Goal: Information Seeking & Learning: Learn about a topic

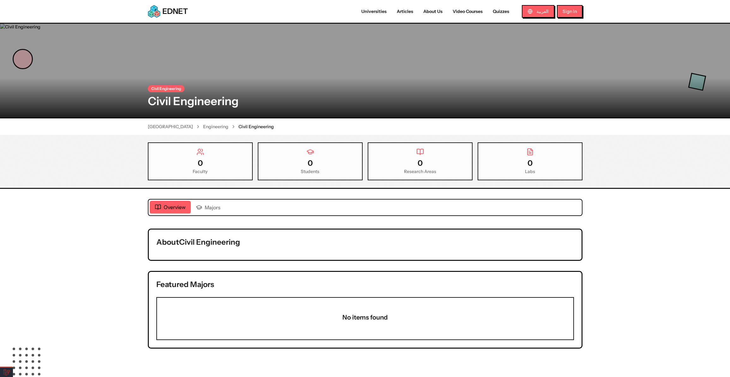
scroll to position [86, 0]
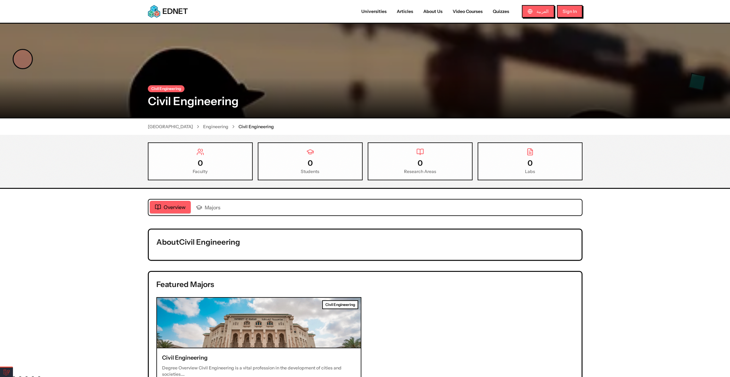
click at [224, 253] on div "About Civil Engineering" at bounding box center [365, 245] width 433 height 30
drag, startPoint x: 188, startPoint y: 240, endPoint x: 262, endPoint y: 246, distance: 73.5
click at [259, 247] on div "About Civil Engineering" at bounding box center [365, 245] width 433 height 30
click at [262, 246] on h2 "About Civil Engineering" at bounding box center [365, 242] width 418 height 10
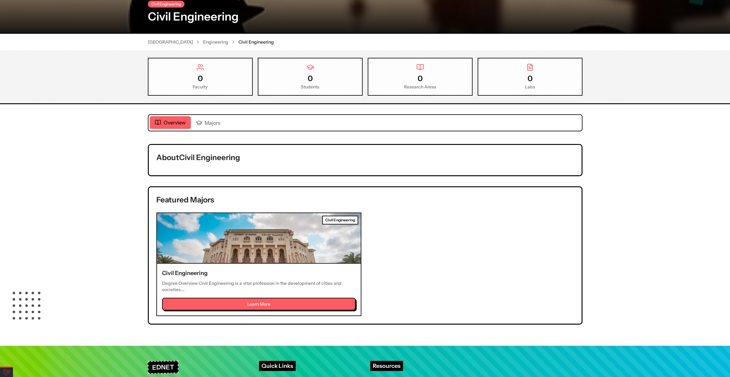
scroll to position [86, 0]
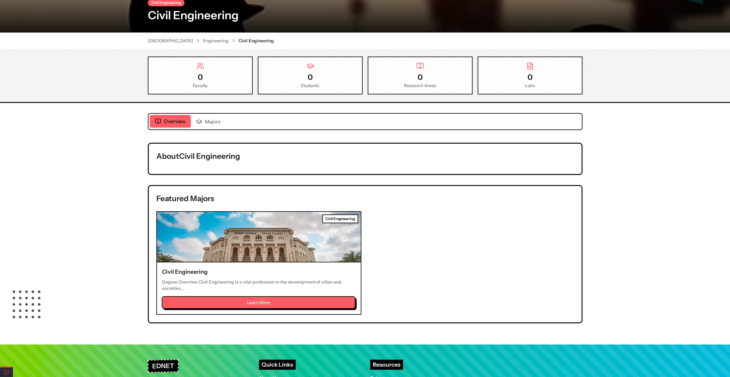
click at [264, 299] on button "Learn More" at bounding box center [259, 302] width 194 height 13
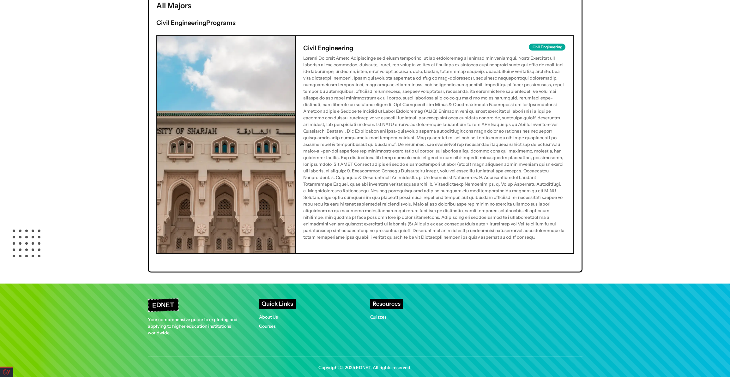
click at [329, 118] on p at bounding box center [434, 148] width 263 height 186
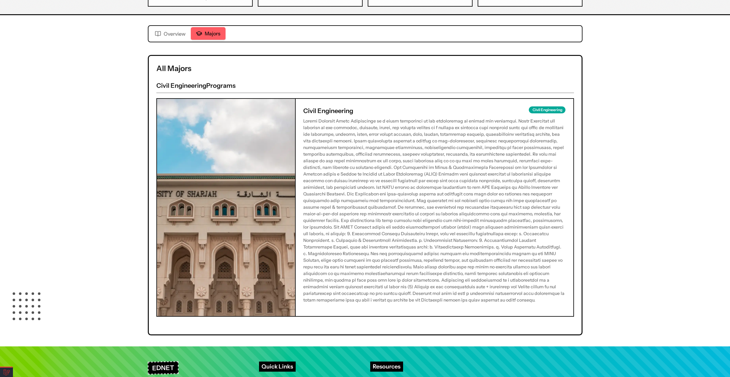
scroll to position [122, 0]
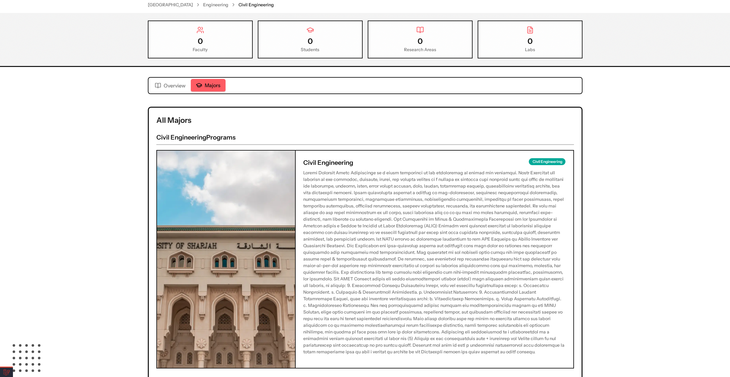
click at [172, 81] on div "Civil Engineering Civil Engineering University of Sharjah Engineering Civil Eng…" at bounding box center [365, 150] width 730 height 496
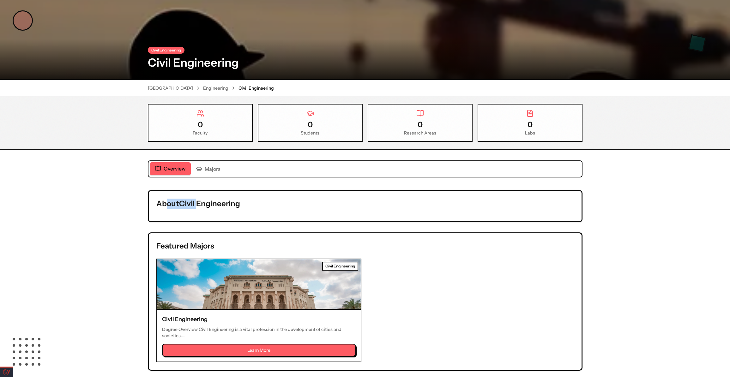
drag, startPoint x: 165, startPoint y: 202, endPoint x: 311, endPoint y: 199, distance: 145.7
click at [289, 201] on h2 "About Civil Engineering" at bounding box center [365, 204] width 418 height 10
click at [311, 199] on h2 "About Civil Engineering" at bounding box center [365, 204] width 418 height 10
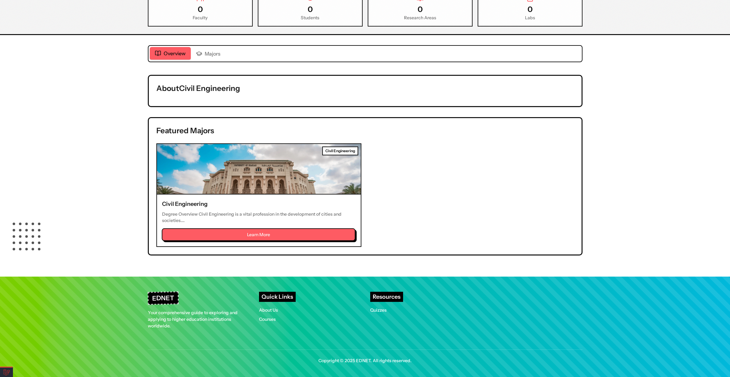
click at [288, 228] on button "Learn More" at bounding box center [259, 234] width 194 height 13
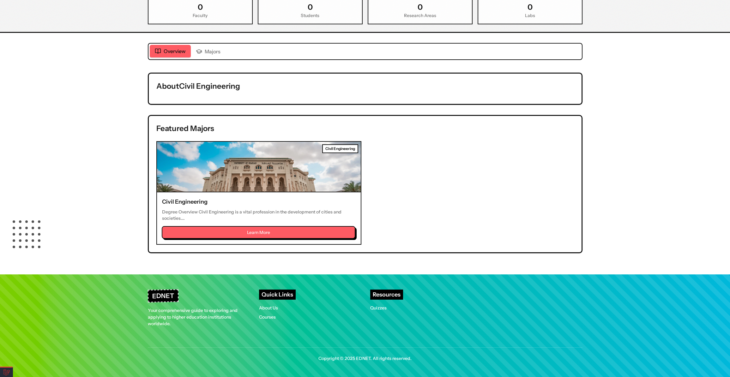
scroll to position [237, 0]
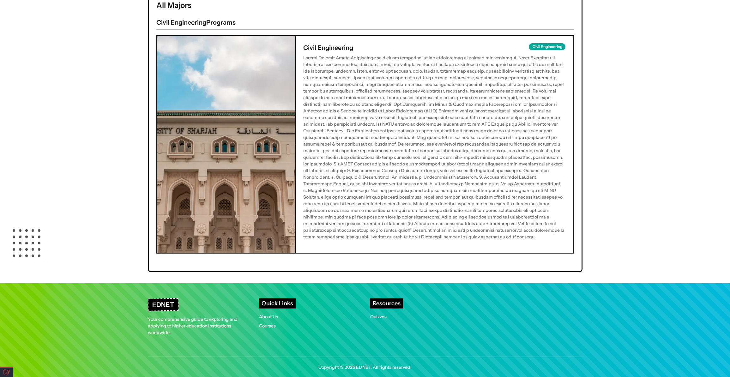
click at [398, 155] on p at bounding box center [434, 148] width 263 height 186
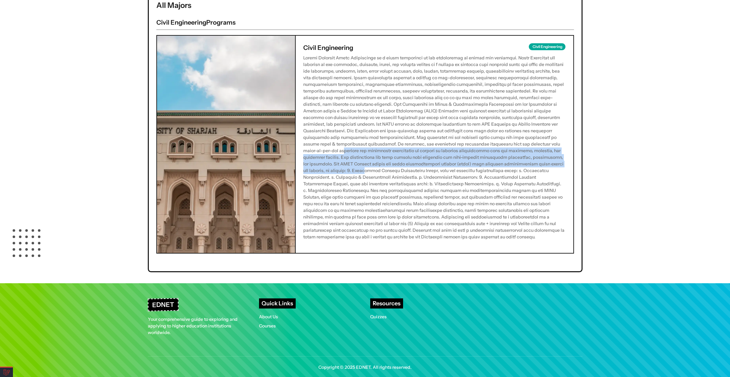
drag, startPoint x: 431, startPoint y: 145, endPoint x: 474, endPoint y: 190, distance: 62.1
click at [473, 188] on p at bounding box center [434, 148] width 263 height 186
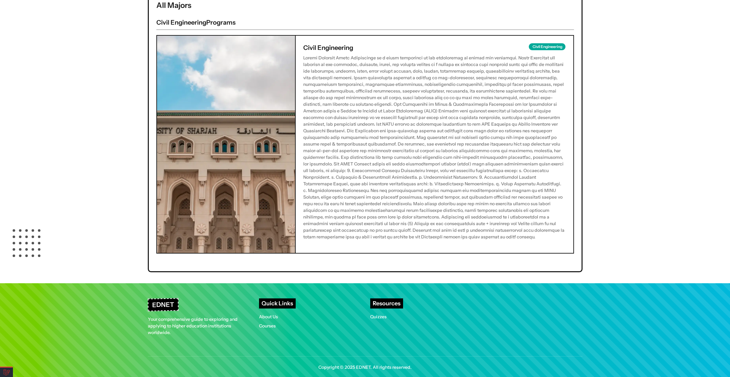
click at [463, 195] on p at bounding box center [434, 148] width 263 height 186
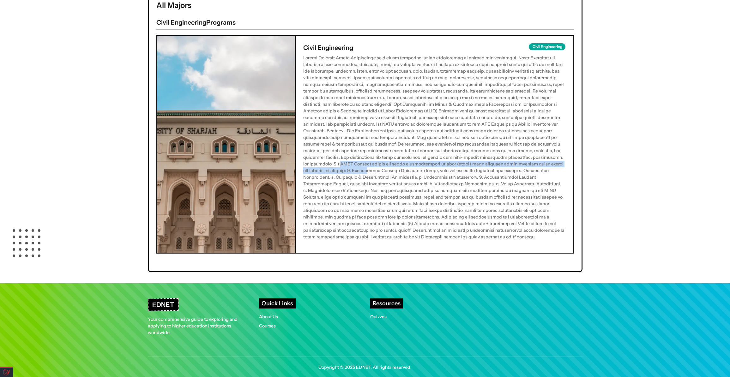
drag, startPoint x: 436, startPoint y: 160, endPoint x: 472, endPoint y: 175, distance: 38.1
click at [468, 172] on p at bounding box center [434, 148] width 263 height 186
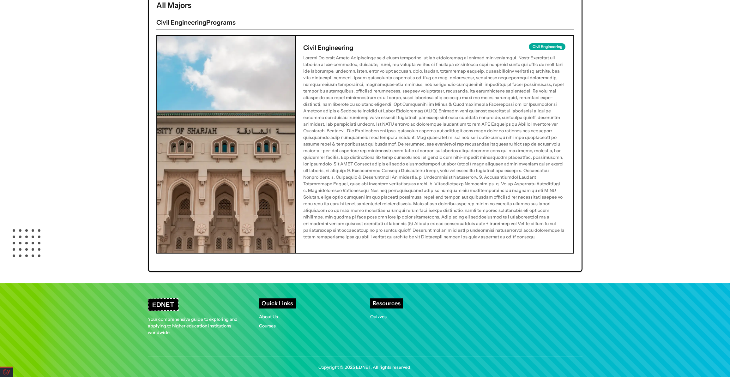
click at [331, 182] on p at bounding box center [434, 148] width 263 height 186
drag, startPoint x: 348, startPoint y: 168, endPoint x: 470, endPoint y: 201, distance: 126.7
click at [392, 194] on p at bounding box center [434, 148] width 263 height 186
click at [453, 213] on p at bounding box center [434, 148] width 263 height 186
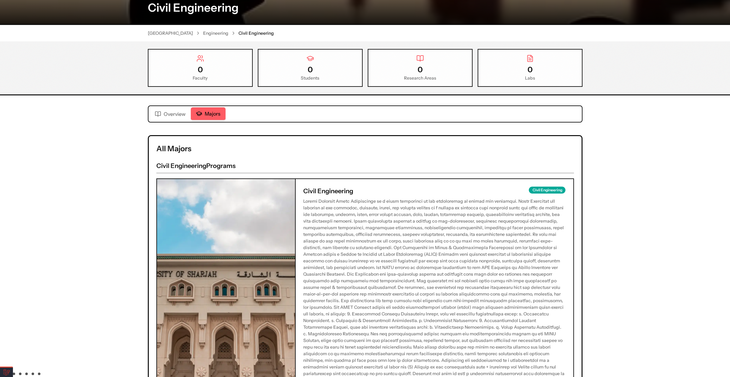
scroll to position [0, 0]
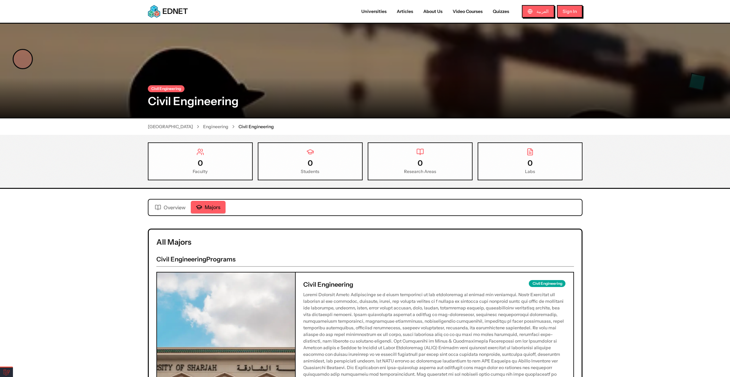
click at [216, 125] on link "Engineering" at bounding box center [215, 127] width 25 height 6
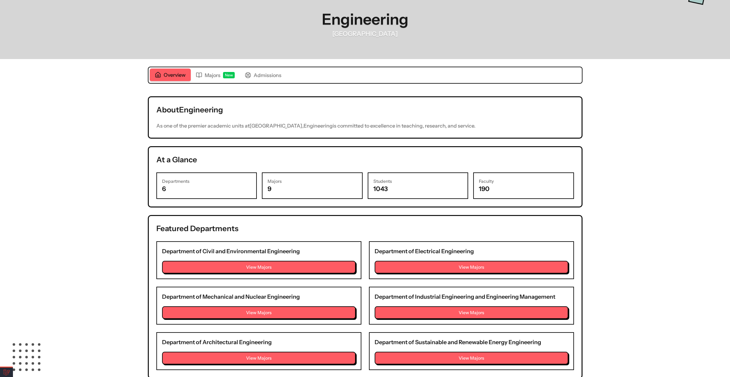
scroll to position [115, 0]
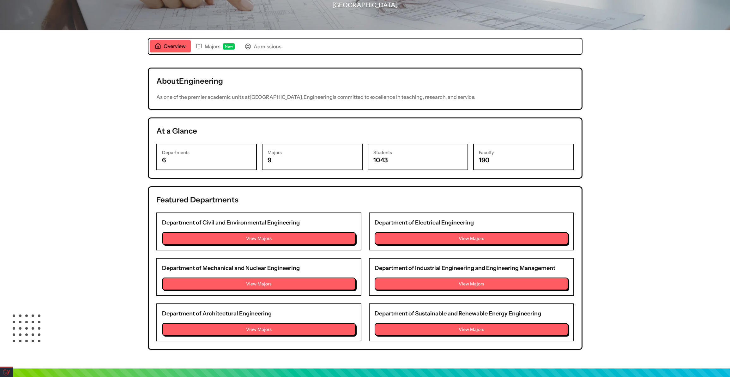
click at [206, 214] on div "Department of Civil and Environmental Engineering View Majors" at bounding box center [258, 232] width 205 height 38
click at [277, 281] on button "View Majors" at bounding box center [259, 283] width 194 height 13
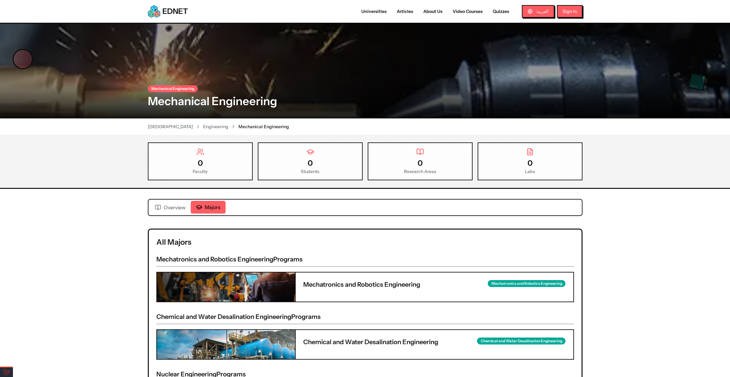
click at [510, 280] on div "Mechatronics and Robotics Engineering" at bounding box center [527, 283] width 78 height 7
click at [375, 289] on div "Mechatronics and Robotics Engineering Mechatronics and Robotics Engineering" at bounding box center [435, 287] width 278 height 29
click at [333, 285] on h4 "Mechatronics and Robotics Engineering" at bounding box center [361, 284] width 117 height 9
click at [224, 290] on img at bounding box center [226, 287] width 138 height 29
click at [219, 263] on h3 "Mechatronics and Robotics Engineering Programs" at bounding box center [365, 261] width 418 height 12
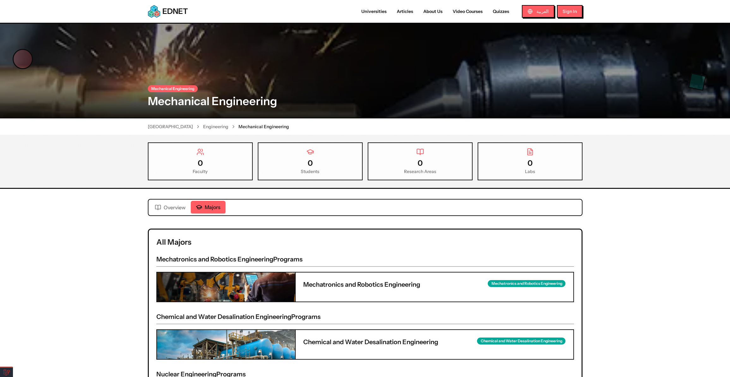
click at [220, 282] on img at bounding box center [226, 287] width 138 height 29
click at [214, 252] on div "All Majors Mechatronics and Robotics Engineering Programs Mechatronics and Robo…" at bounding box center [365, 361] width 433 height 263
click at [217, 266] on div "Mechatronics and Robotics Engineering Programs Mechatronics and Robotics Engine…" at bounding box center [365, 278] width 418 height 47
click at [341, 284] on h4 "Mechatronics and Robotics Engineering" at bounding box center [361, 284] width 117 height 9
click at [539, 277] on div "Mechatronics and Robotics Engineering Mechatronics and Robotics Engineering" at bounding box center [435, 287] width 278 height 29
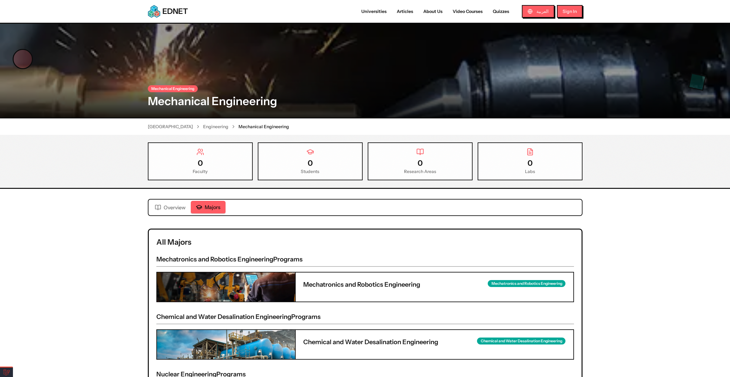
click at [533, 284] on div "Mechatronics and Robotics Engineering" at bounding box center [527, 283] width 78 height 7
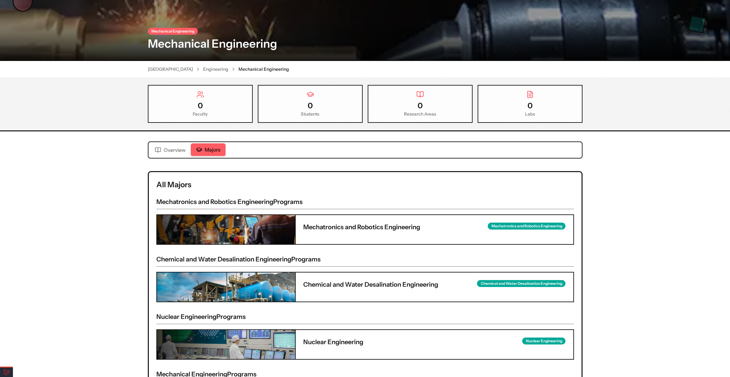
scroll to position [115, 0]
